Goal: Task Accomplishment & Management: Use online tool/utility

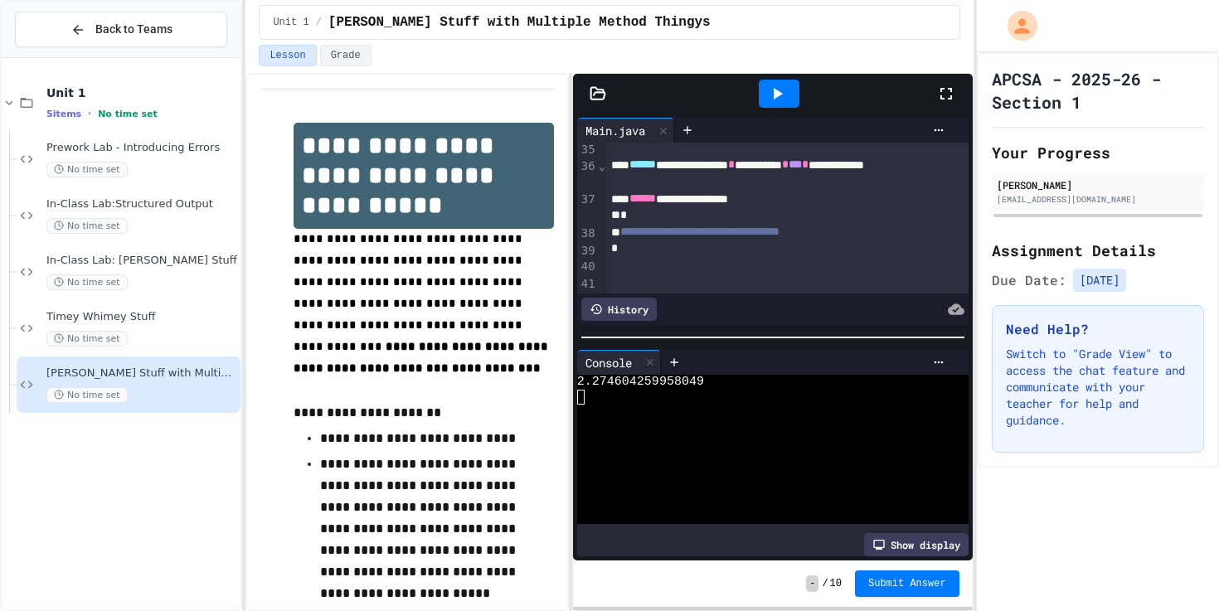
scroll to position [961, 0]
click at [899, 239] on div "**********" at bounding box center [787, 230] width 362 height 17
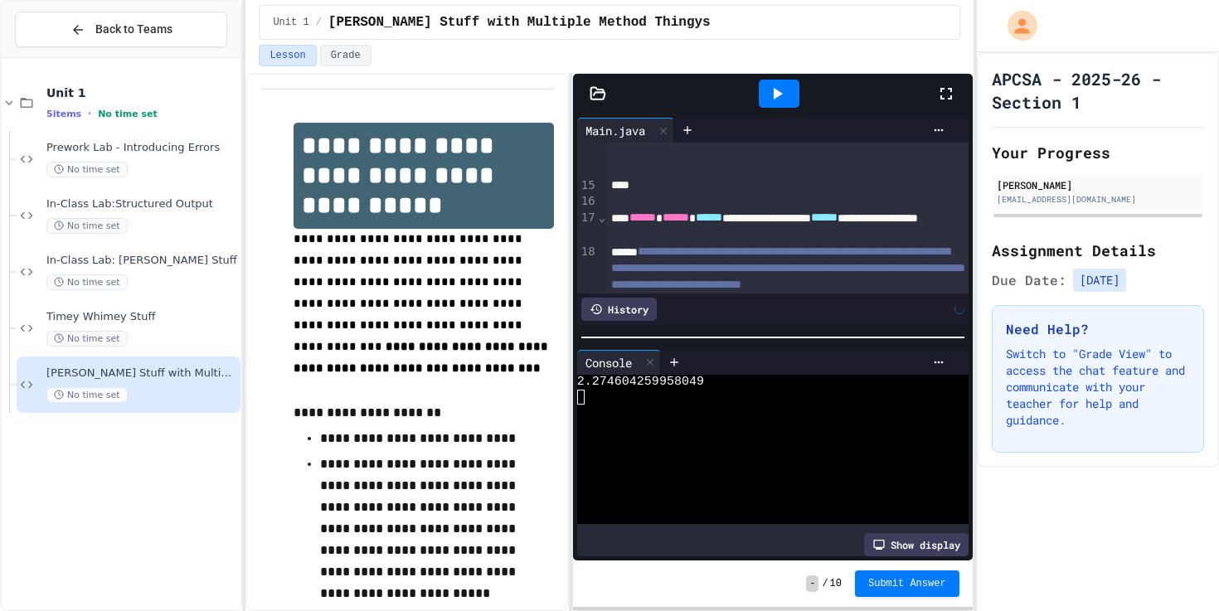
scroll to position [83, 0]
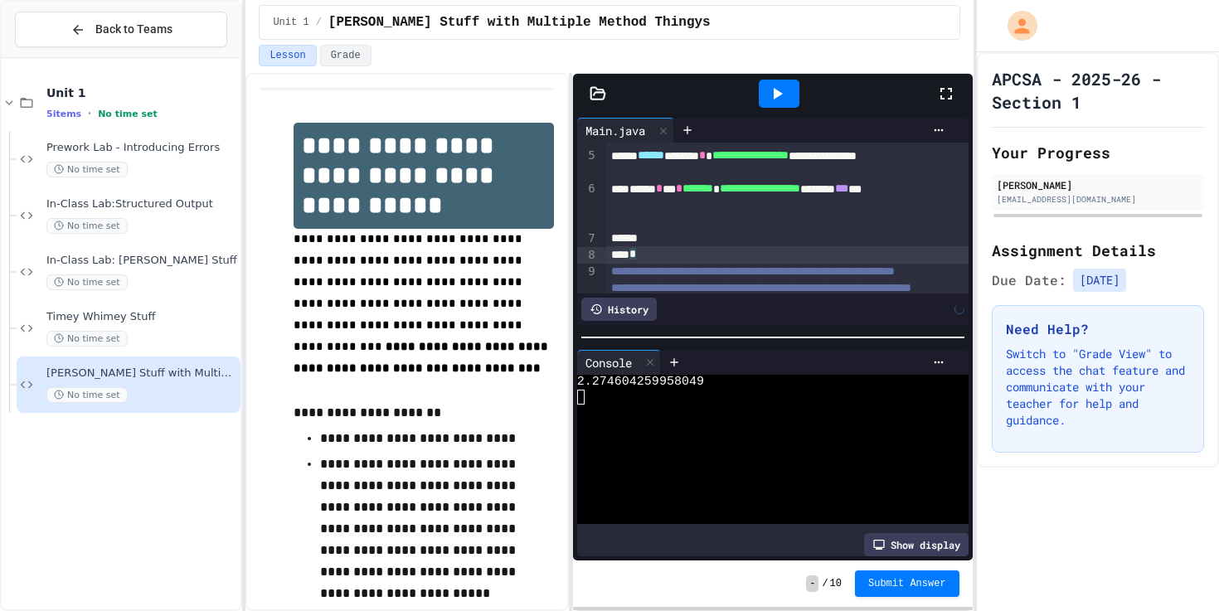
click at [896, 260] on div "*" at bounding box center [787, 254] width 362 height 17
